Goal: Task Accomplishment & Management: Use online tool/utility

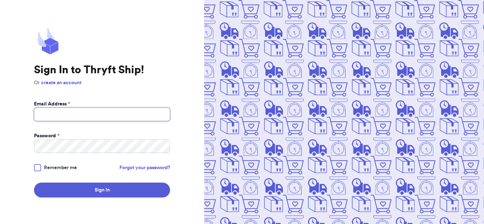
click at [86, 111] on input "Email Address *" at bounding box center [102, 114] width 136 height 13
type input "[EMAIL_ADDRESS][DOMAIN_NAME]"
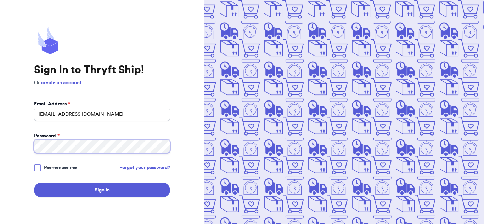
click at [34, 183] on button "Sign In" at bounding box center [102, 190] width 136 height 15
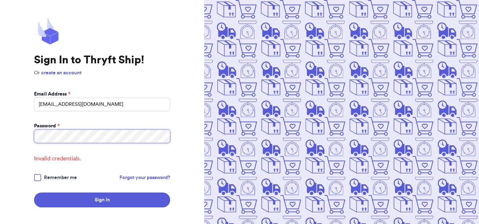
click at [3, 133] on div "Sign In to Thryft Ship! Or create an account Email Address * [EMAIL_ADDRESS][DO…" at bounding box center [102, 112] width 204 height 225
click at [34, 193] on button "Sign In" at bounding box center [102, 200] width 136 height 15
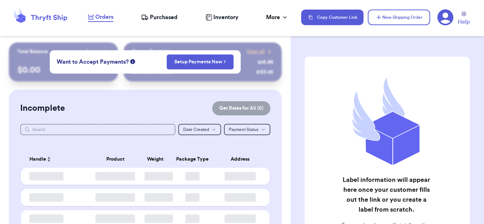
checkbox input "false"
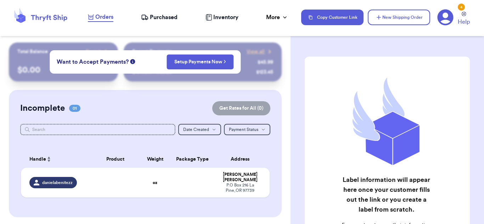
click at [170, 101] on div "Incomplete 01 Get Rates for All ( 0 )" at bounding box center [145, 108] width 250 height 14
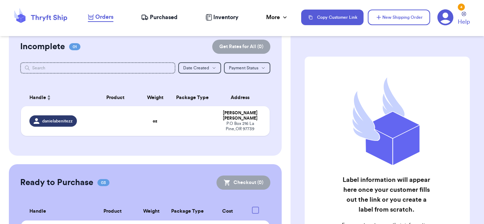
scroll to position [66, 0]
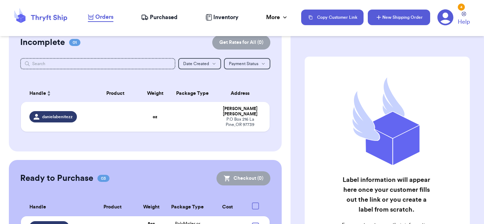
click at [407, 24] on button "New Shipping Order" at bounding box center [399, 18] width 62 height 16
